Goal: Task Accomplishment & Management: Use online tool/utility

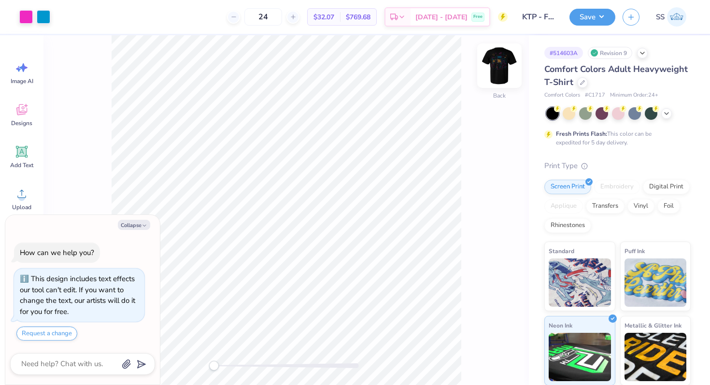
click at [494, 70] on img at bounding box center [499, 65] width 39 height 39
type textarea "x"
click at [505, 68] on img at bounding box center [499, 65] width 39 height 39
click at [140, 229] on button "Collapse" at bounding box center [134, 225] width 32 height 10
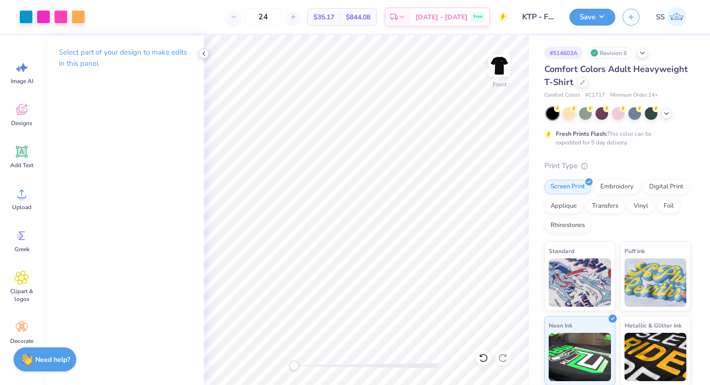
click at [204, 53] on icon at bounding box center [204, 54] width 8 height 8
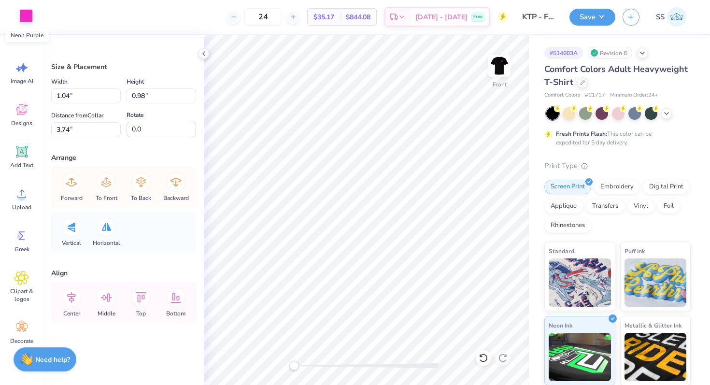
click at [29, 18] on div at bounding box center [26, 16] width 14 height 14
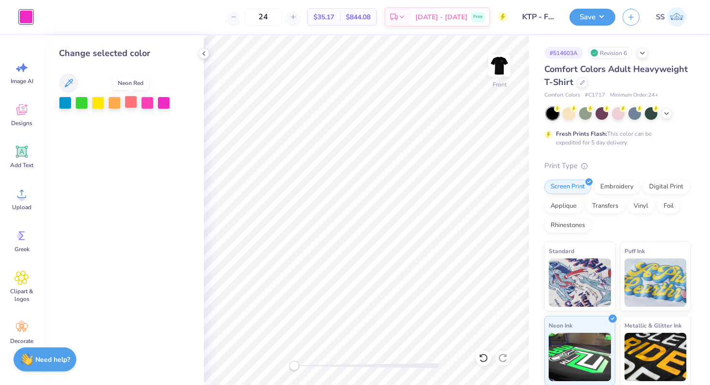
click at [134, 103] on div at bounding box center [131, 102] width 13 height 13
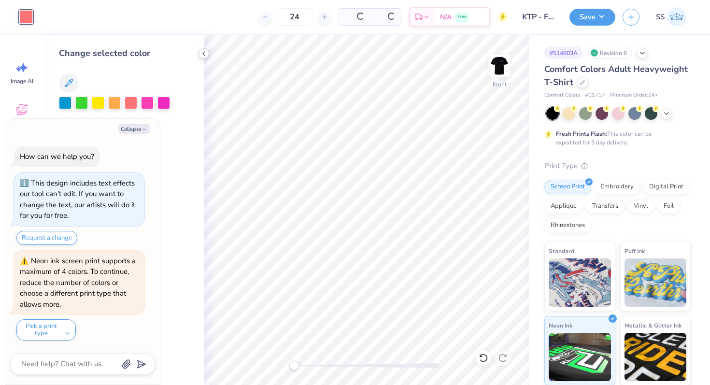
click at [206, 56] on icon at bounding box center [204, 54] width 8 height 8
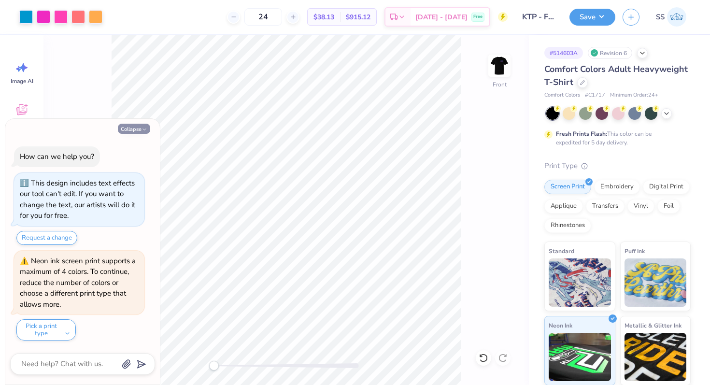
click at [140, 125] on button "Collapse" at bounding box center [134, 129] width 32 height 10
type textarea "x"
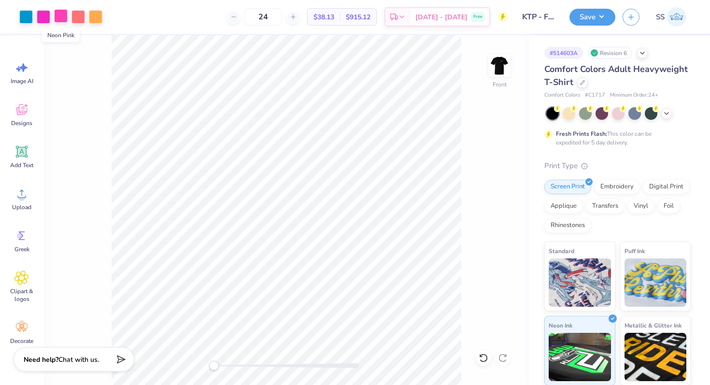
click at [62, 13] on div at bounding box center [61, 16] width 14 height 14
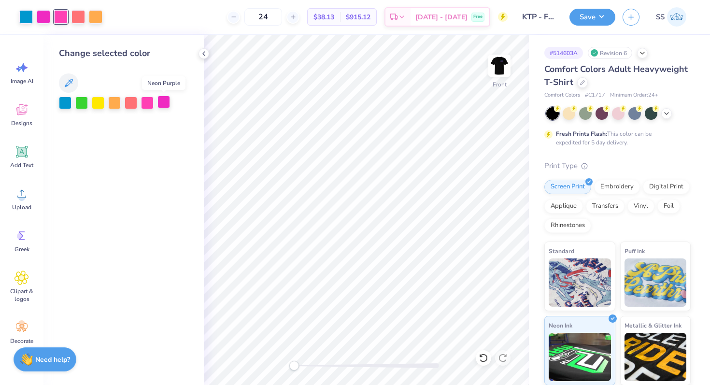
click at [167, 103] on div at bounding box center [164, 102] width 13 height 13
click at [202, 52] on icon at bounding box center [204, 54] width 8 height 8
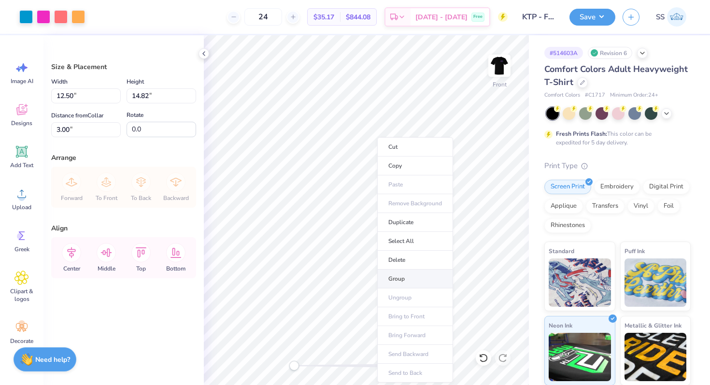
click at [411, 278] on li "Group" at bounding box center [415, 279] width 76 height 19
click at [106, 253] on icon at bounding box center [106, 252] width 11 height 9
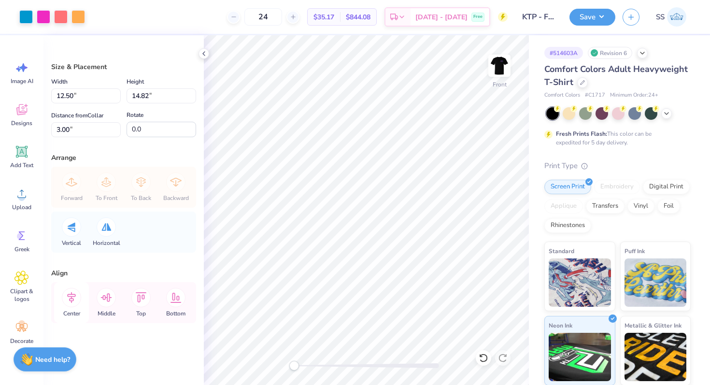
click at [70, 298] on icon at bounding box center [71, 297] width 19 height 19
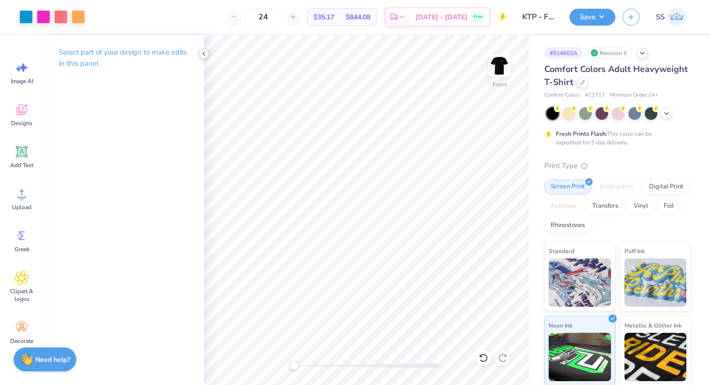
click at [203, 54] on polyline at bounding box center [204, 54] width 2 height 4
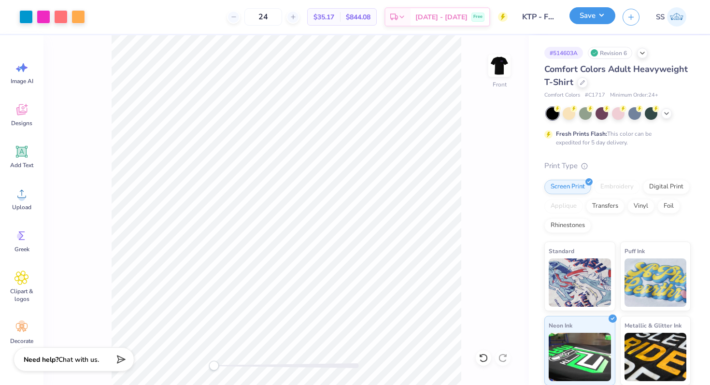
click at [595, 14] on button "Save" at bounding box center [593, 15] width 46 height 17
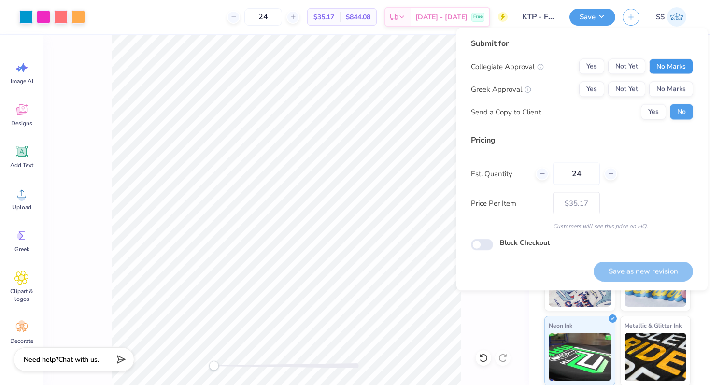
click at [672, 65] on button "No Marks" at bounding box center [671, 66] width 44 height 15
click at [667, 88] on button "No Marks" at bounding box center [671, 89] width 44 height 15
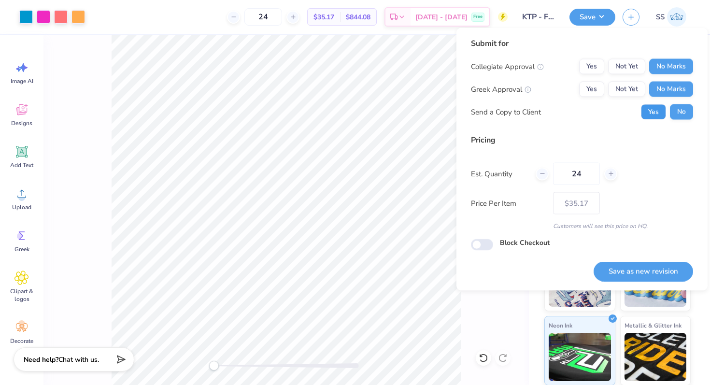
click at [657, 115] on button "Yes" at bounding box center [653, 111] width 25 height 15
click at [631, 273] on button "Save as new revision" at bounding box center [644, 271] width 100 height 20
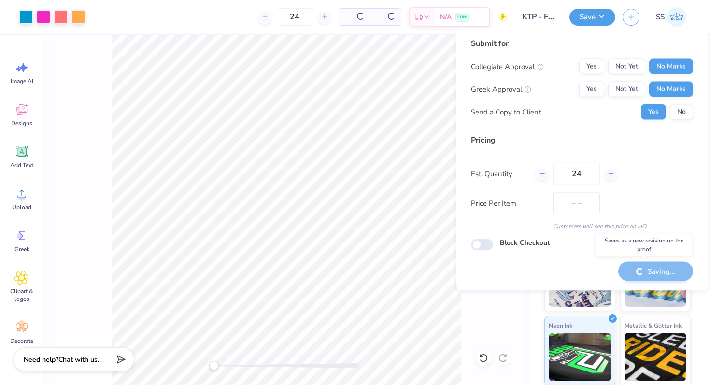
type input "$35.17"
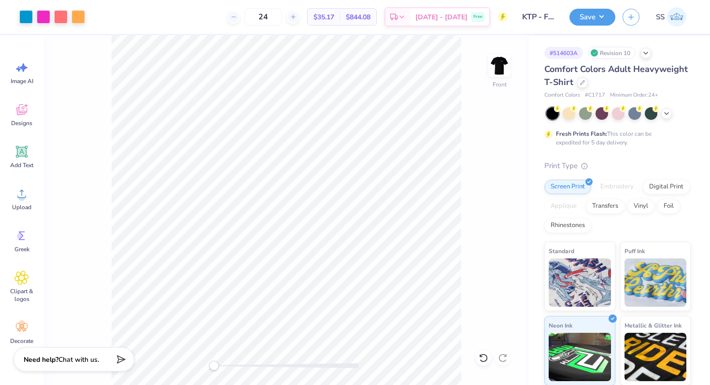
click at [566, 19] on div "Art colors 24 $35.17 Per Item $844.08 Total Est. Delivery Oct 6 - 9 Free Design…" at bounding box center [355, 17] width 710 height 34
click at [583, 15] on button "Save" at bounding box center [593, 15] width 46 height 17
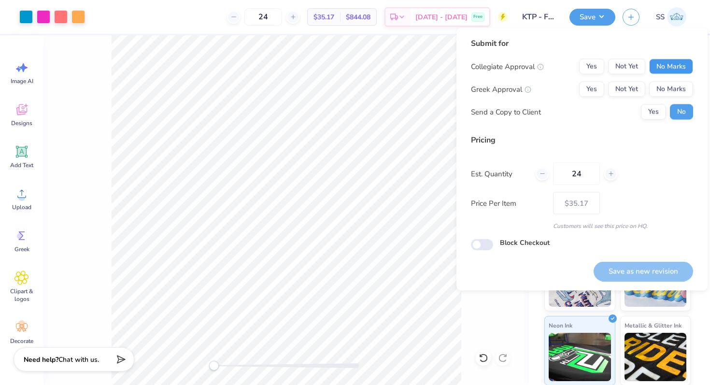
click at [668, 68] on button "No Marks" at bounding box center [671, 66] width 44 height 15
click at [666, 84] on button "No Marks" at bounding box center [671, 89] width 44 height 15
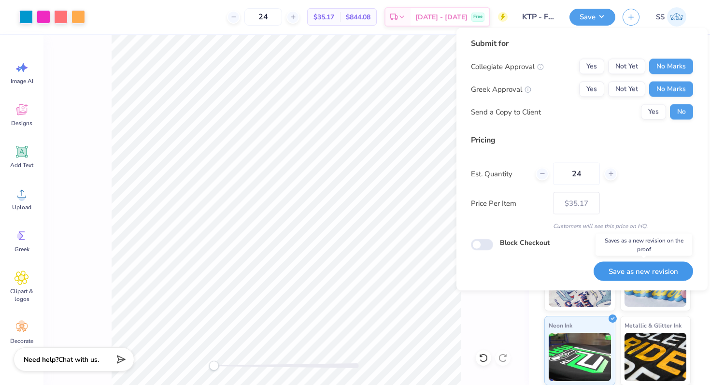
click at [630, 274] on button "Save as new revision" at bounding box center [644, 271] width 100 height 20
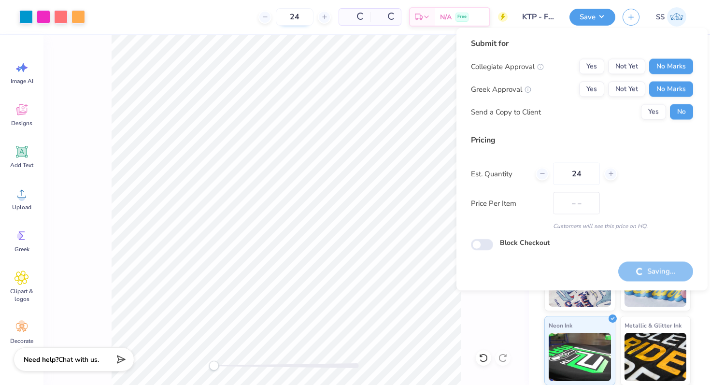
type input "$35.17"
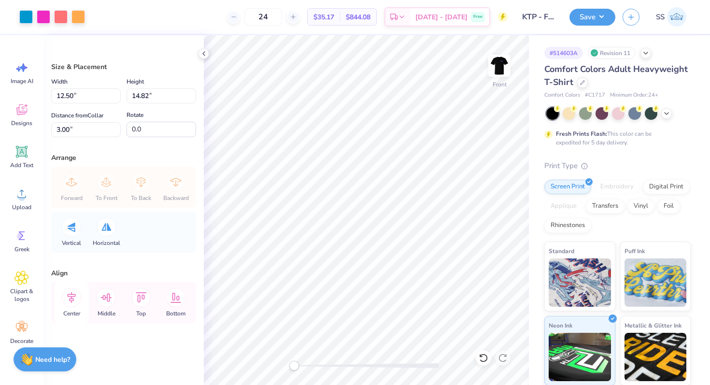
click at [74, 299] on icon at bounding box center [71, 297] width 19 height 19
click at [597, 16] on button "Save" at bounding box center [593, 15] width 46 height 17
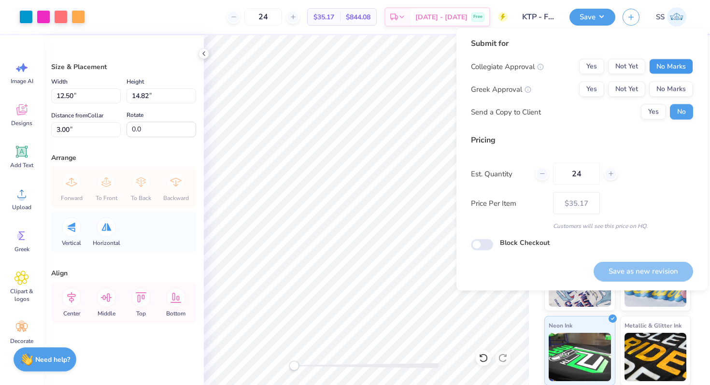
click at [666, 70] on button "No Marks" at bounding box center [671, 66] width 44 height 15
click at [666, 86] on button "No Marks" at bounding box center [671, 89] width 44 height 15
click at [639, 272] on button "Save as new revision" at bounding box center [644, 271] width 100 height 20
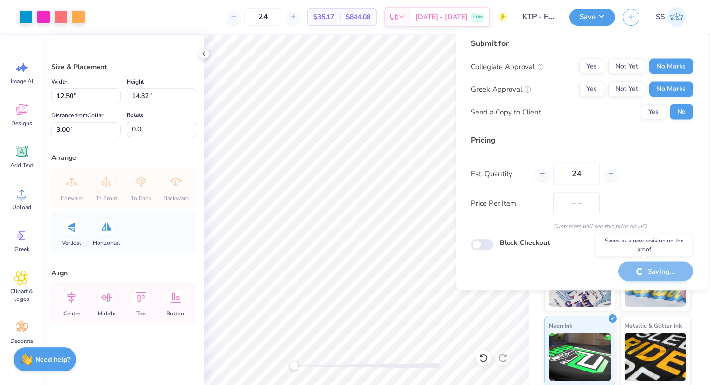
type input "$35.17"
